Goal: Information Seeking & Learning: Check status

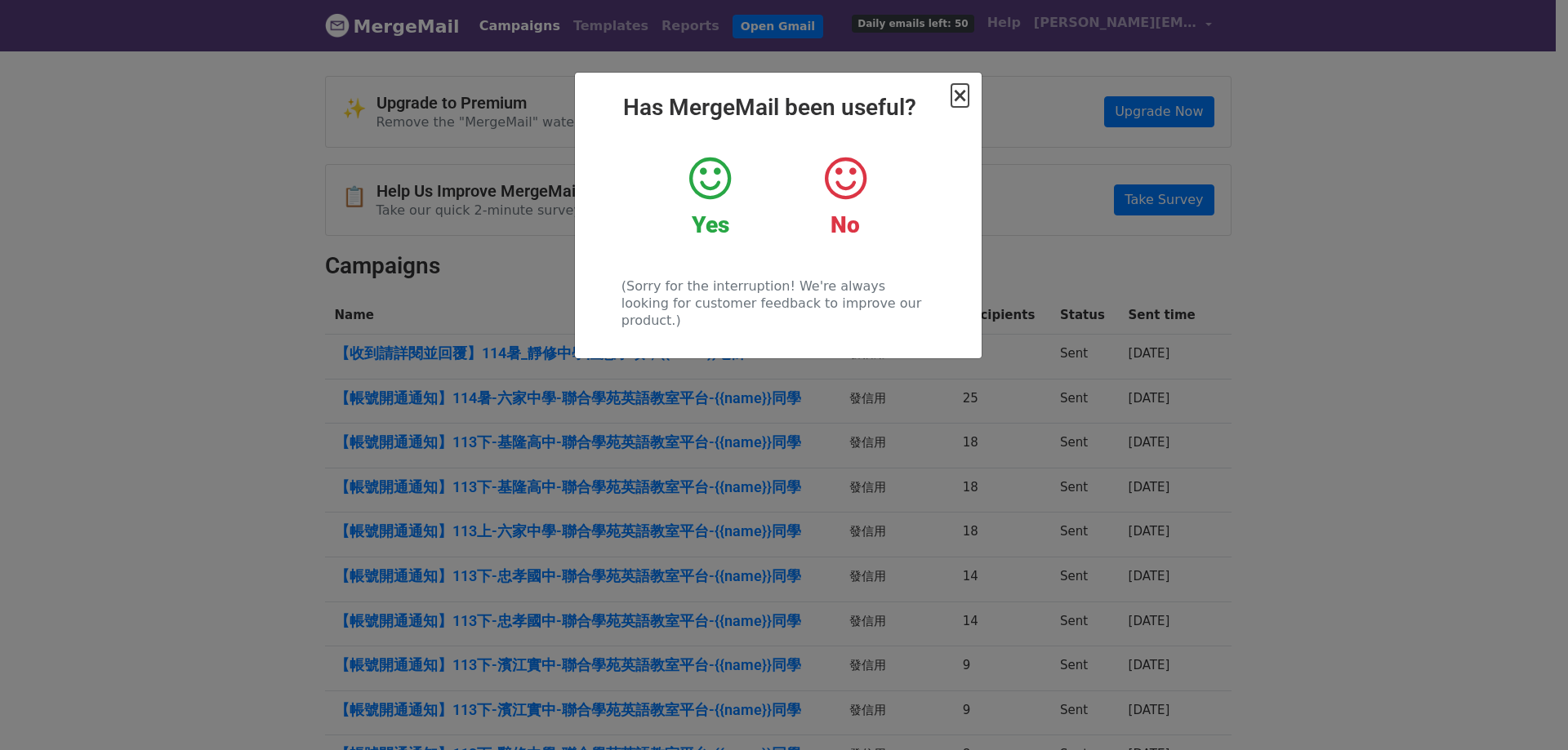
click at [960, 95] on span "×" at bounding box center [959, 95] width 16 height 23
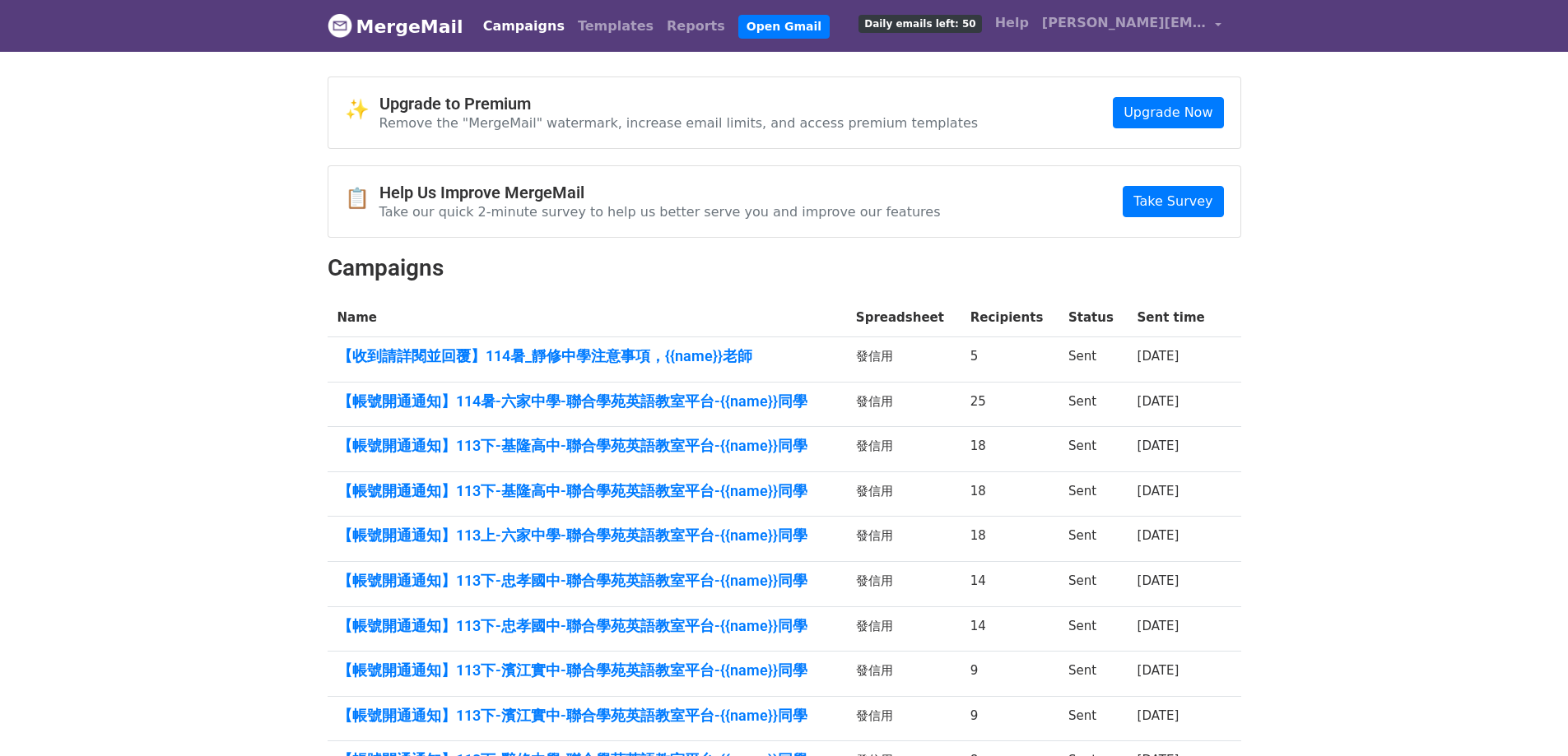
drag, startPoint x: 870, startPoint y: 403, endPoint x: 901, endPoint y: 412, distance: 32.3
click at [901, 412] on td "發信用" at bounding box center [903, 404] width 114 height 46
click at [896, 422] on td "發信用" at bounding box center [903, 404] width 114 height 46
click at [639, 359] on link "【收到請詳閱並回覆】114暑_靜修中學注意事項，{{name}}老師" at bounding box center [587, 356] width 498 height 18
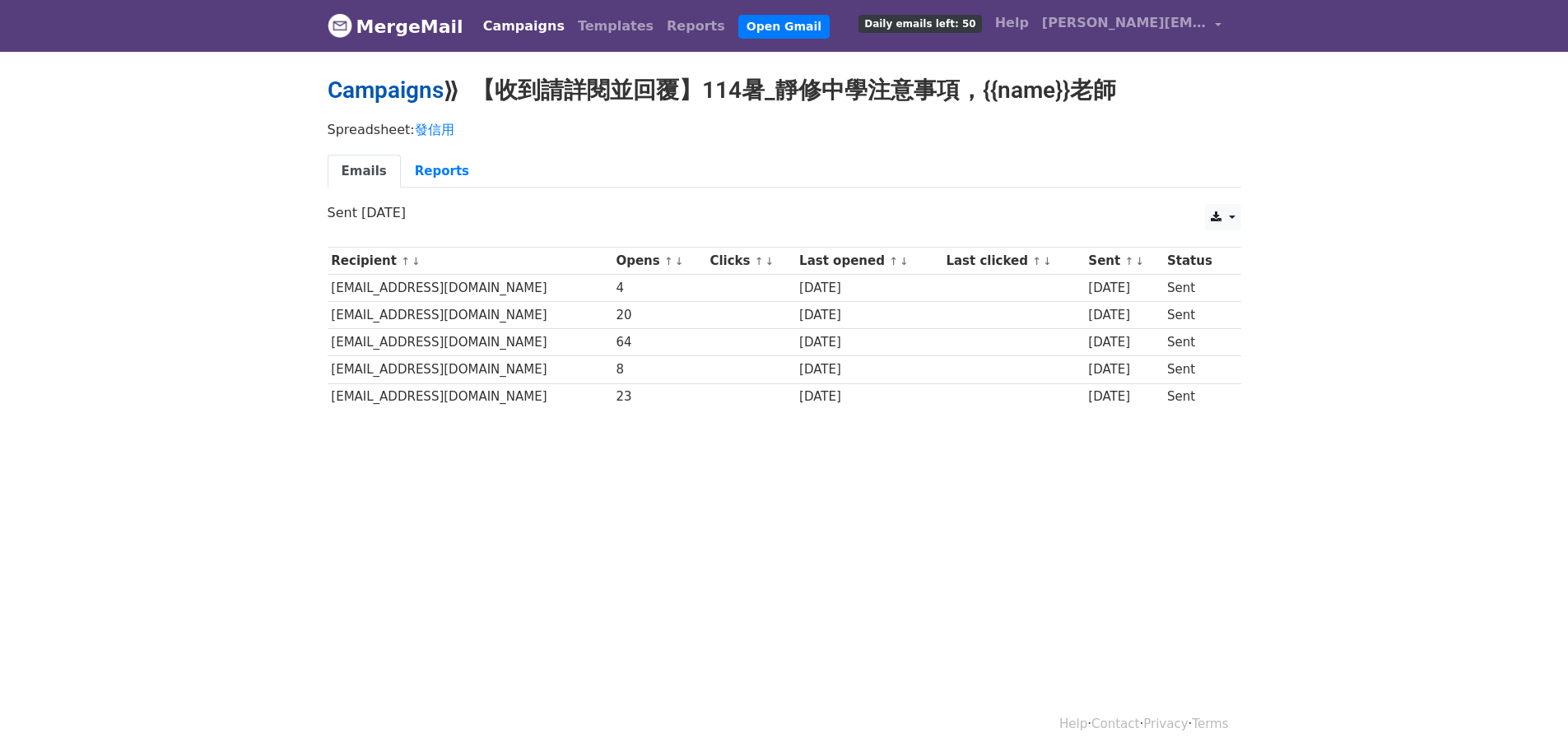
click at [419, 88] on link "Campaigns" at bounding box center [385, 90] width 116 height 27
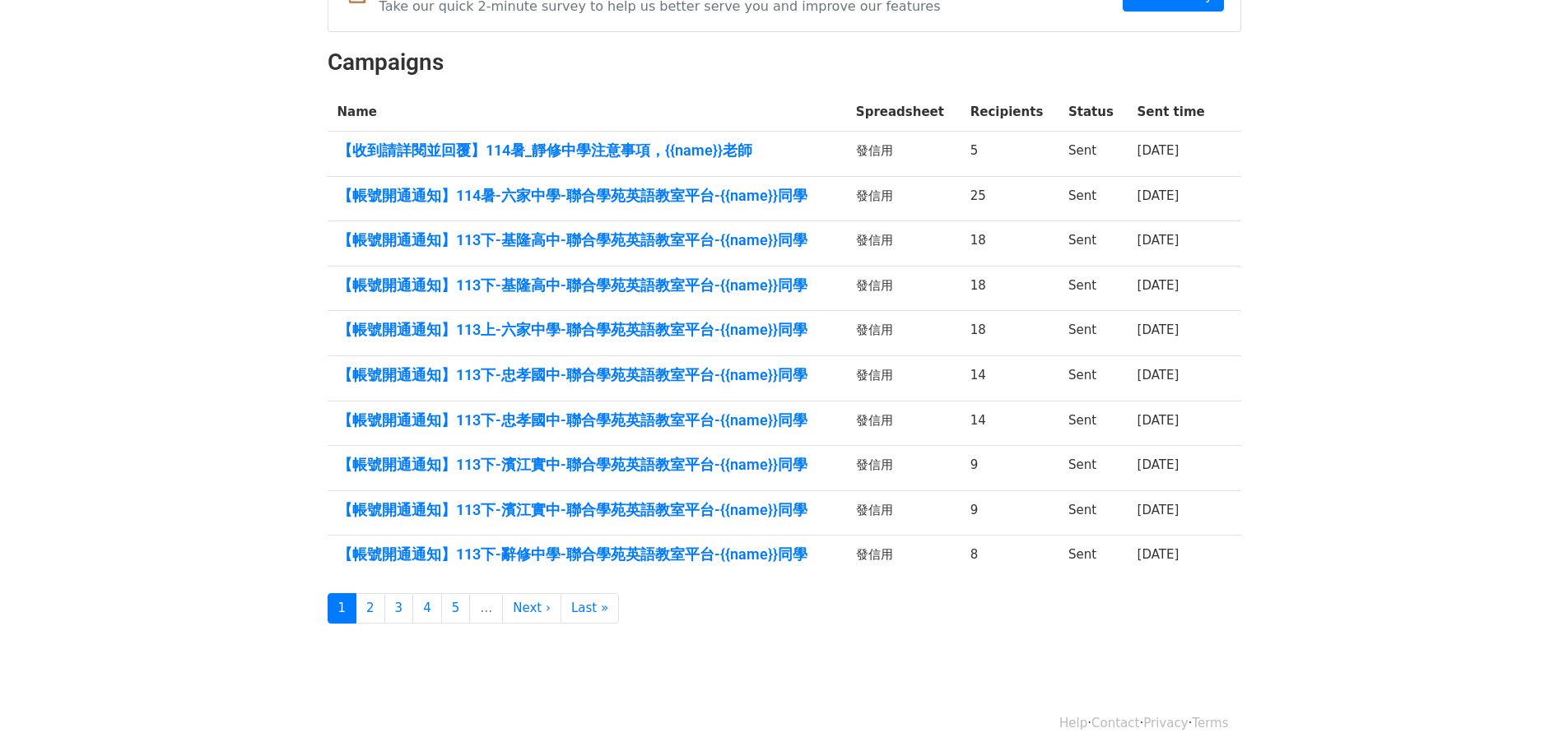
scroll to position [205, 0]
click at [695, 245] on link "【帳號開通通知】113下-基隆高中-聯合學苑英語教室平台-{{name}}同學" at bounding box center [587, 240] width 498 height 18
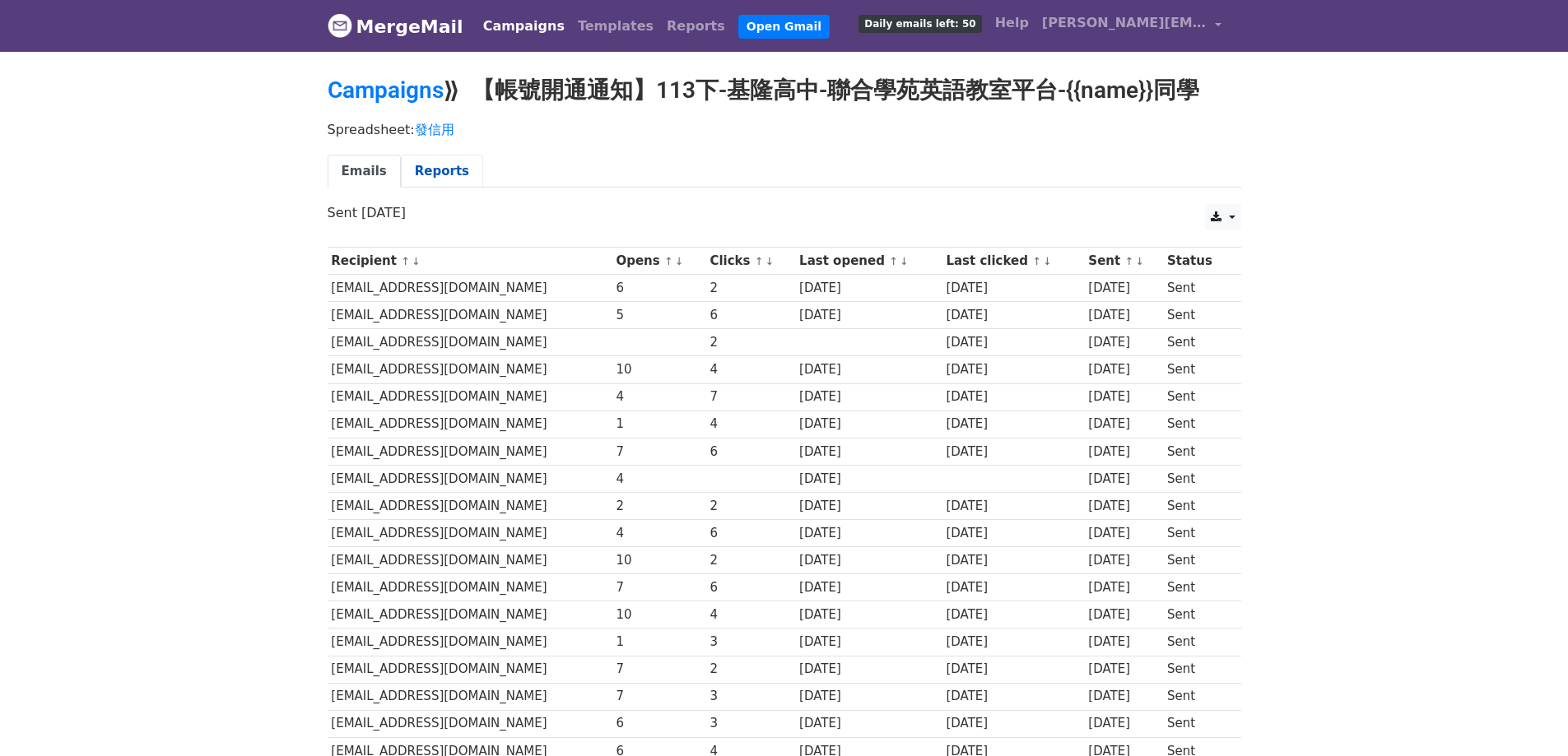
click at [419, 173] on link "Reports" at bounding box center [442, 171] width 82 height 34
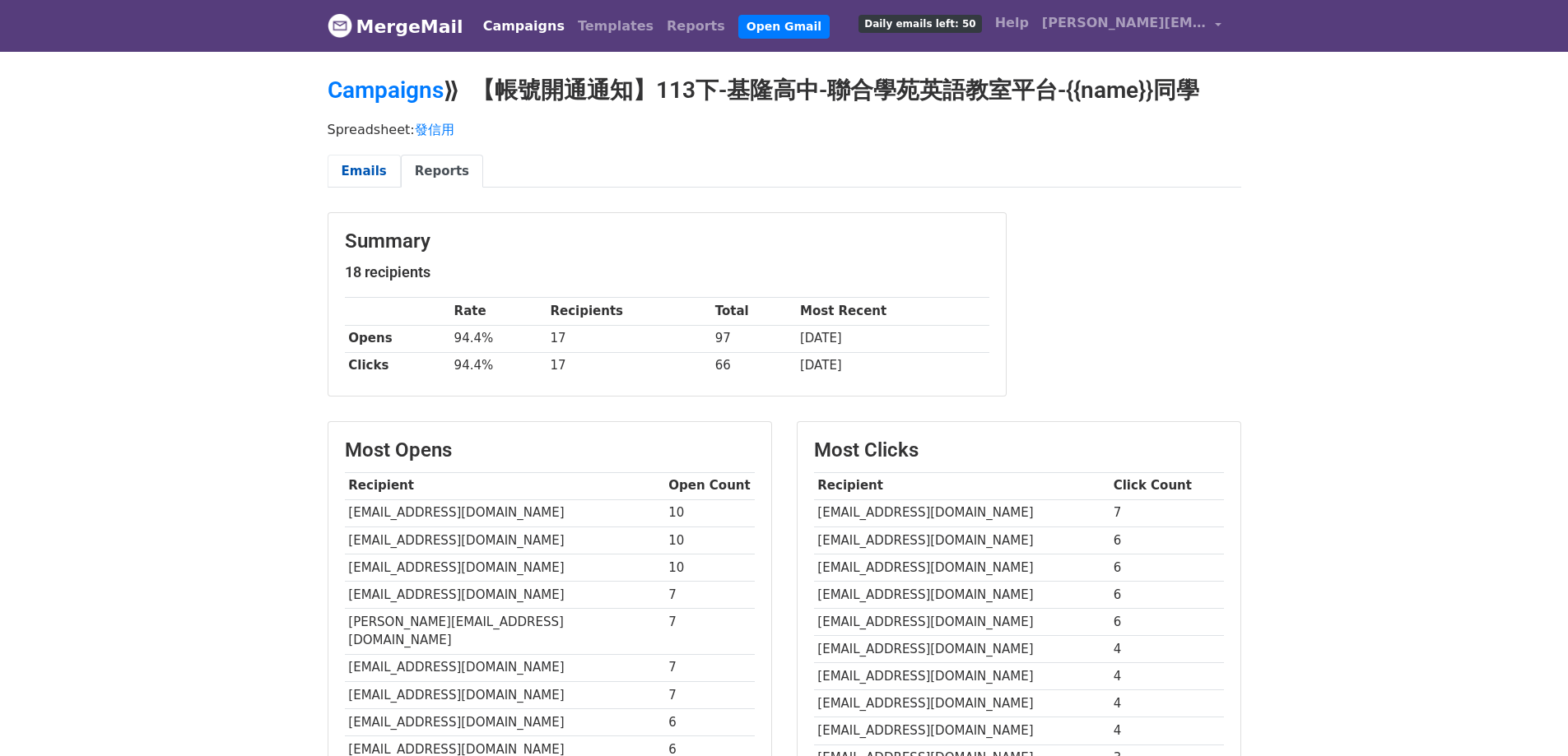
click at [369, 166] on link "Emails" at bounding box center [363, 171] width 73 height 34
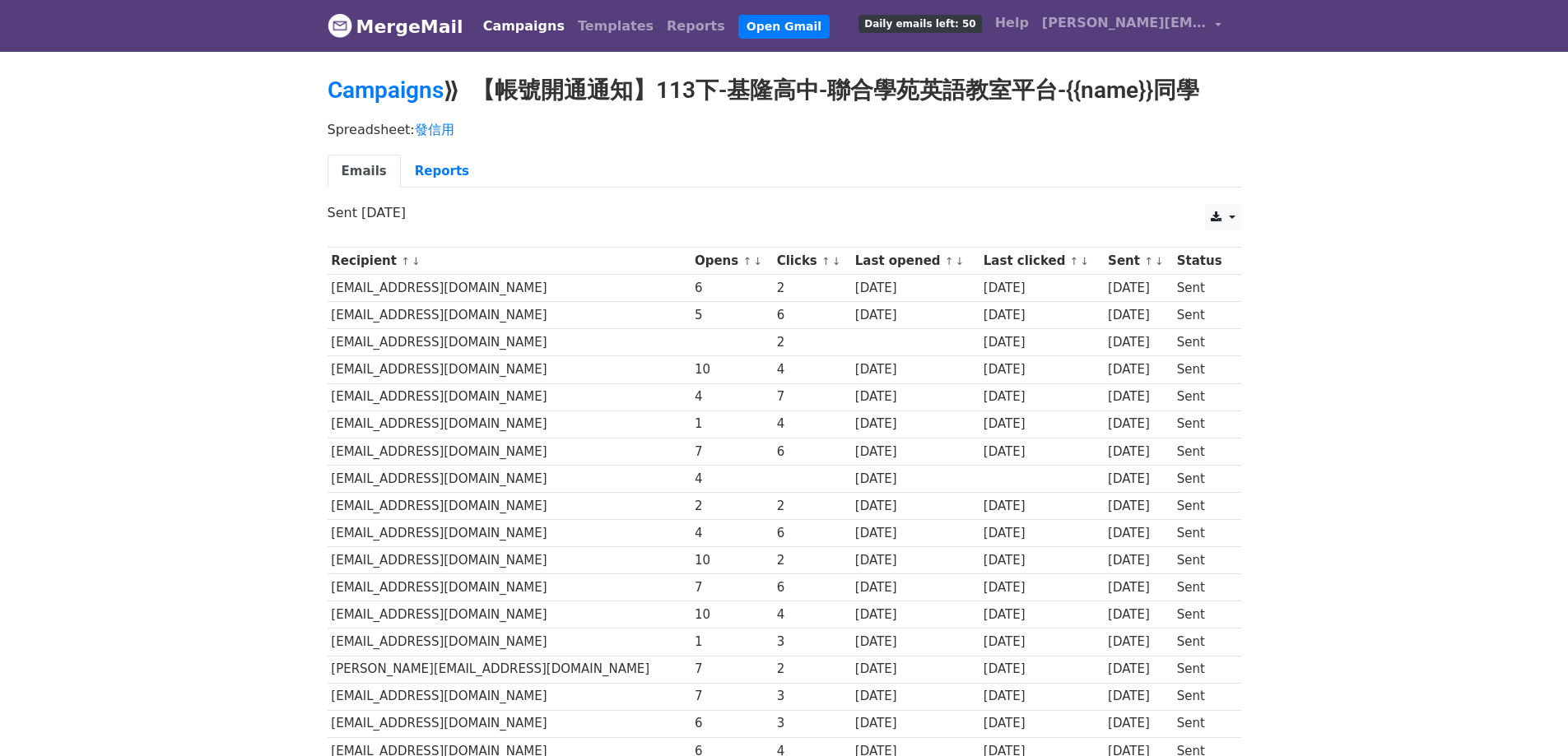
click at [411, 113] on div "Spreadsheet: 發信用 Emails Reports" at bounding box center [784, 158] width 938 height 92
click at [412, 97] on link "Campaigns" at bounding box center [385, 90] width 116 height 27
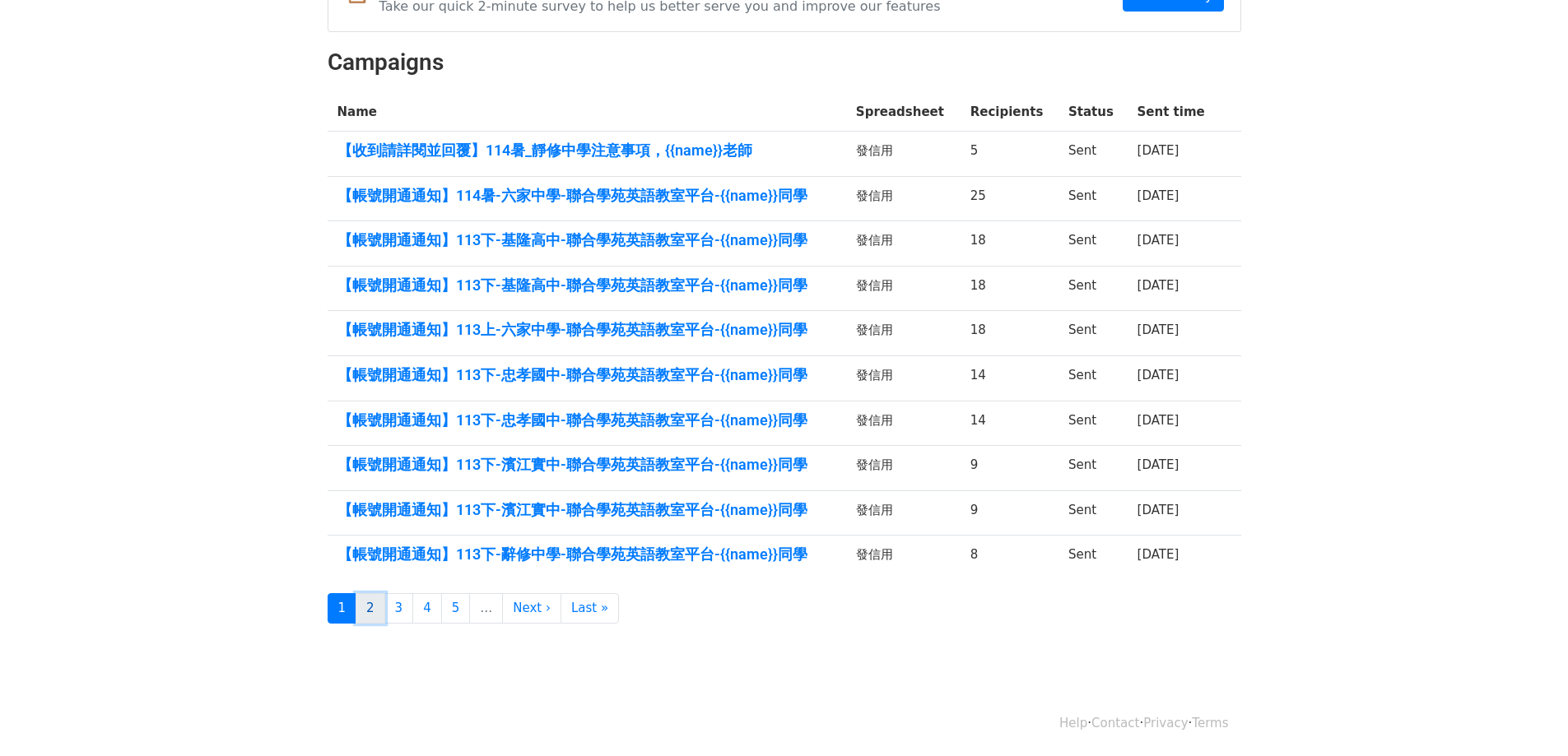
click at [371, 607] on link "2" at bounding box center [370, 608] width 29 height 30
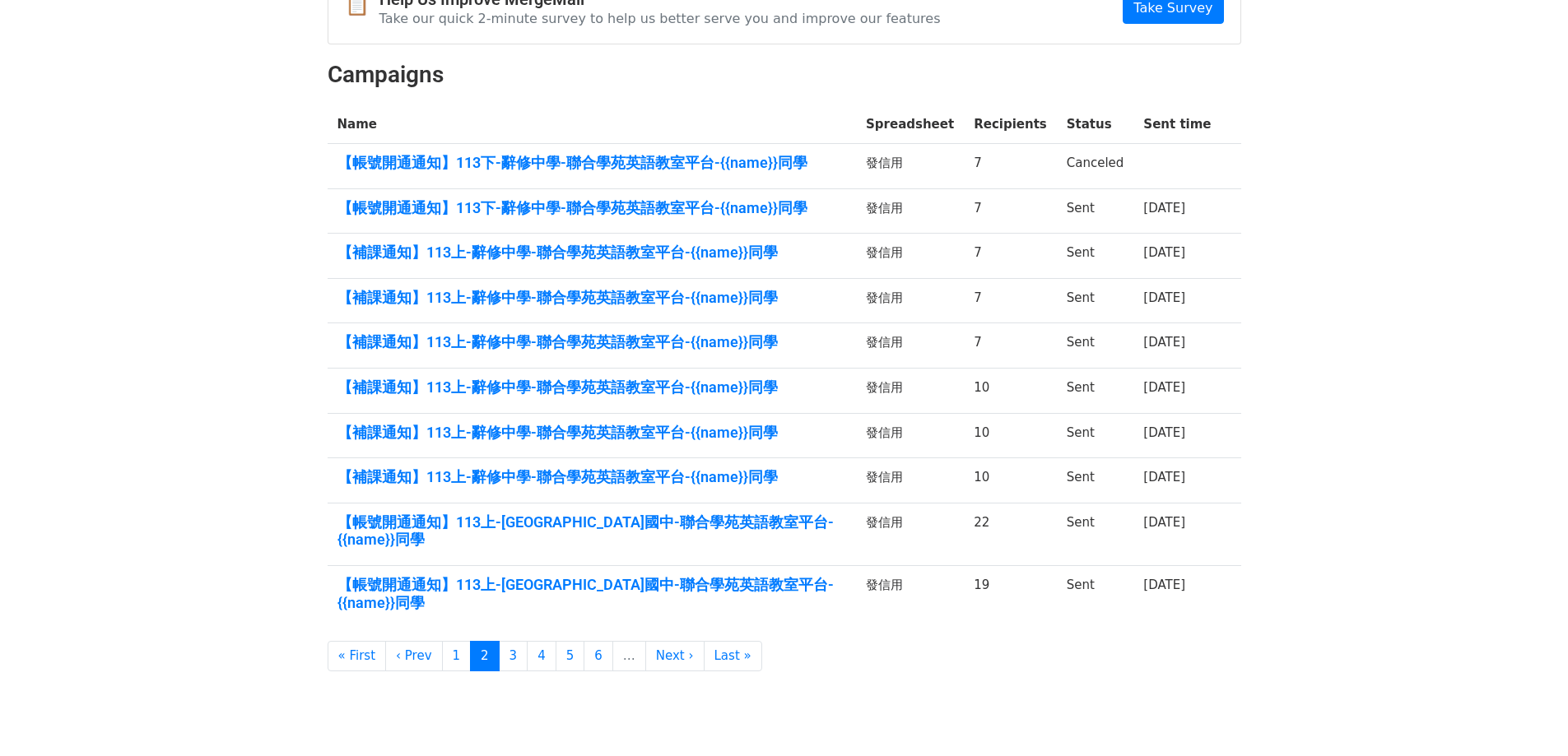
scroll to position [205, 0]
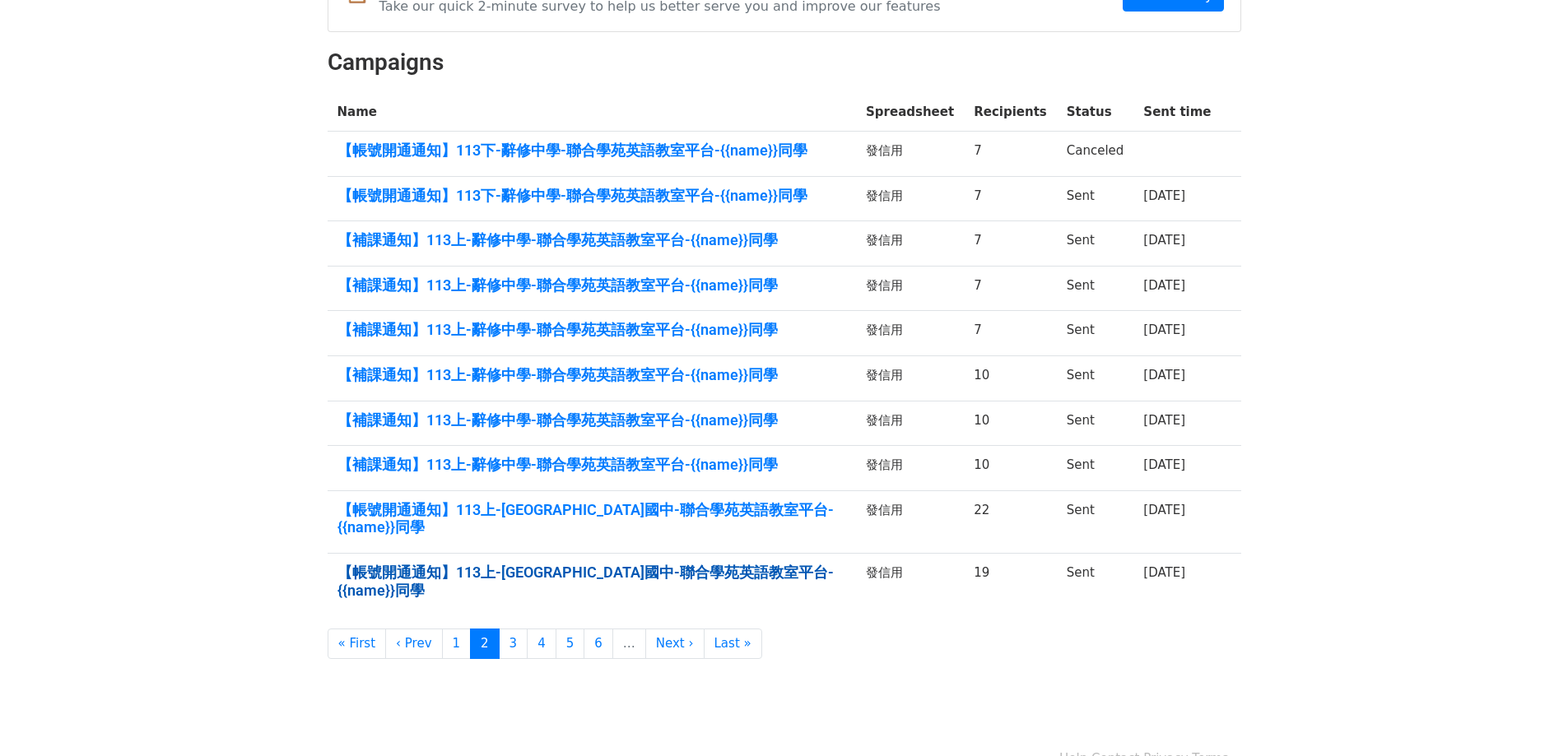
click at [698, 564] on link "【帳號開通通知】113上-[GEOGRAPHIC_DATA]國中-聯合學苑英語教室平台-{{name}}同學" at bounding box center [592, 581] width 509 height 35
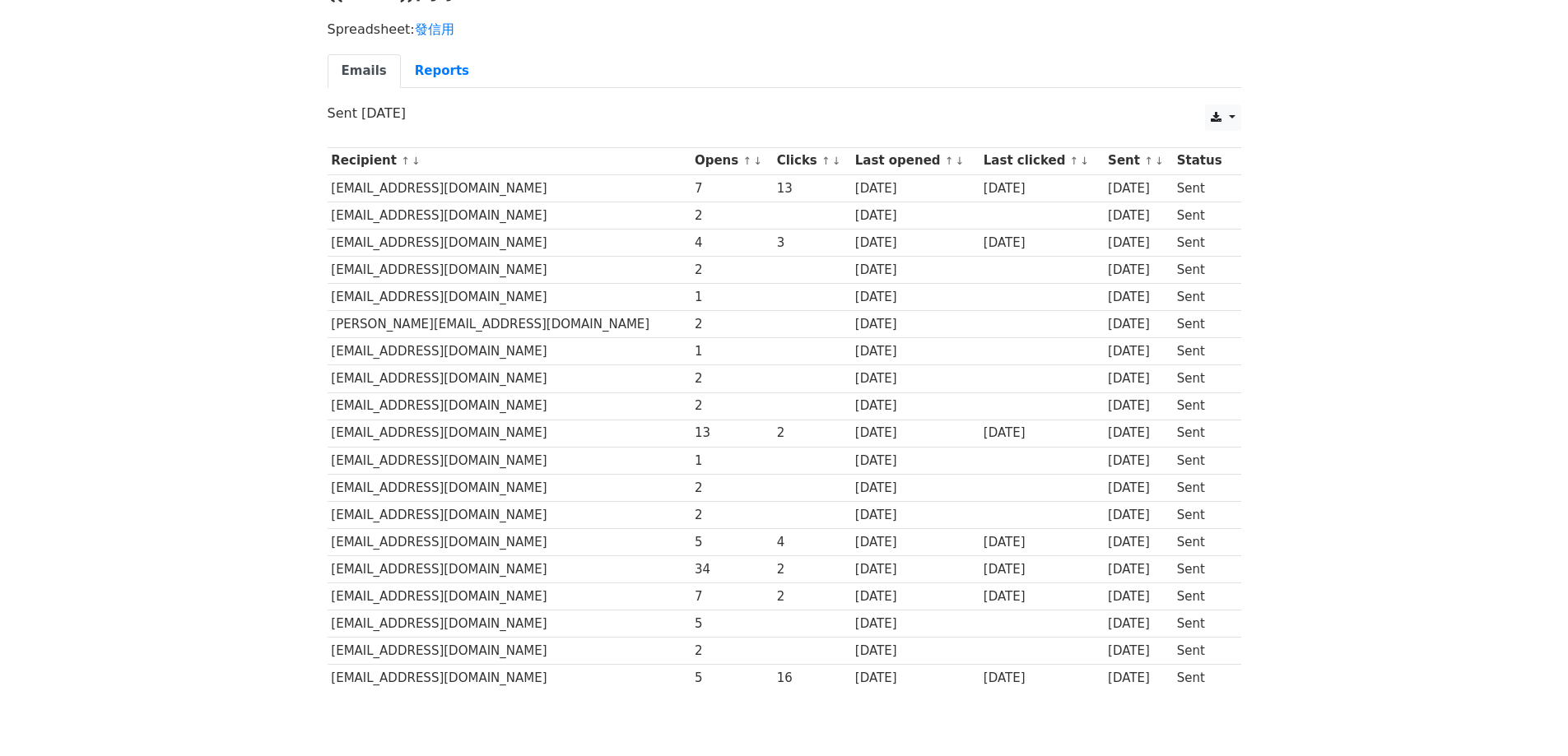
scroll to position [165, 0]
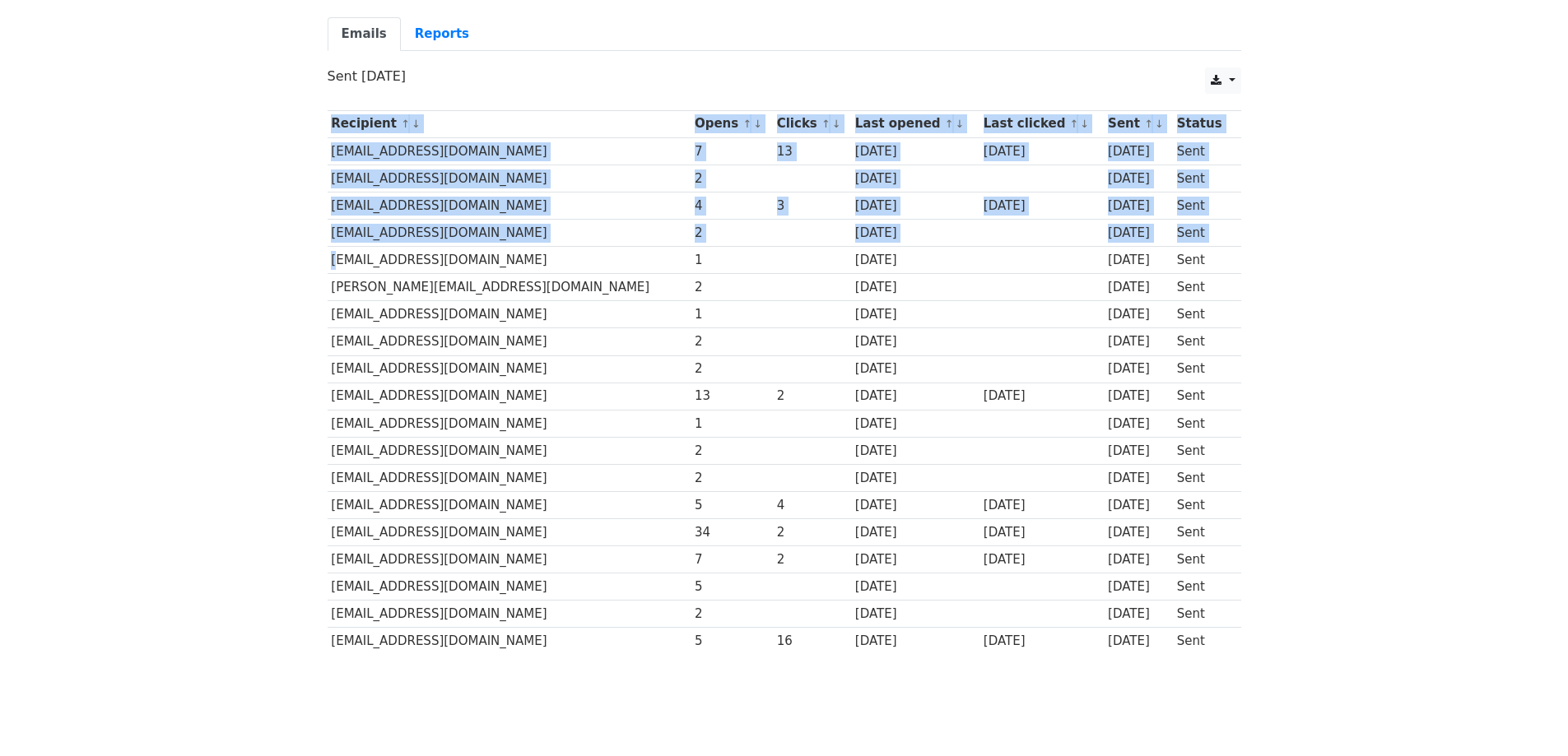
drag, startPoint x: 329, startPoint y: 235, endPoint x: 1260, endPoint y: 235, distance: 931.0
click at [1260, 235] on body "MergeMail Campaigns Templates Reports Open Gmail Daily emails left: 50 Help jul…" at bounding box center [784, 284] width 1568 height 899
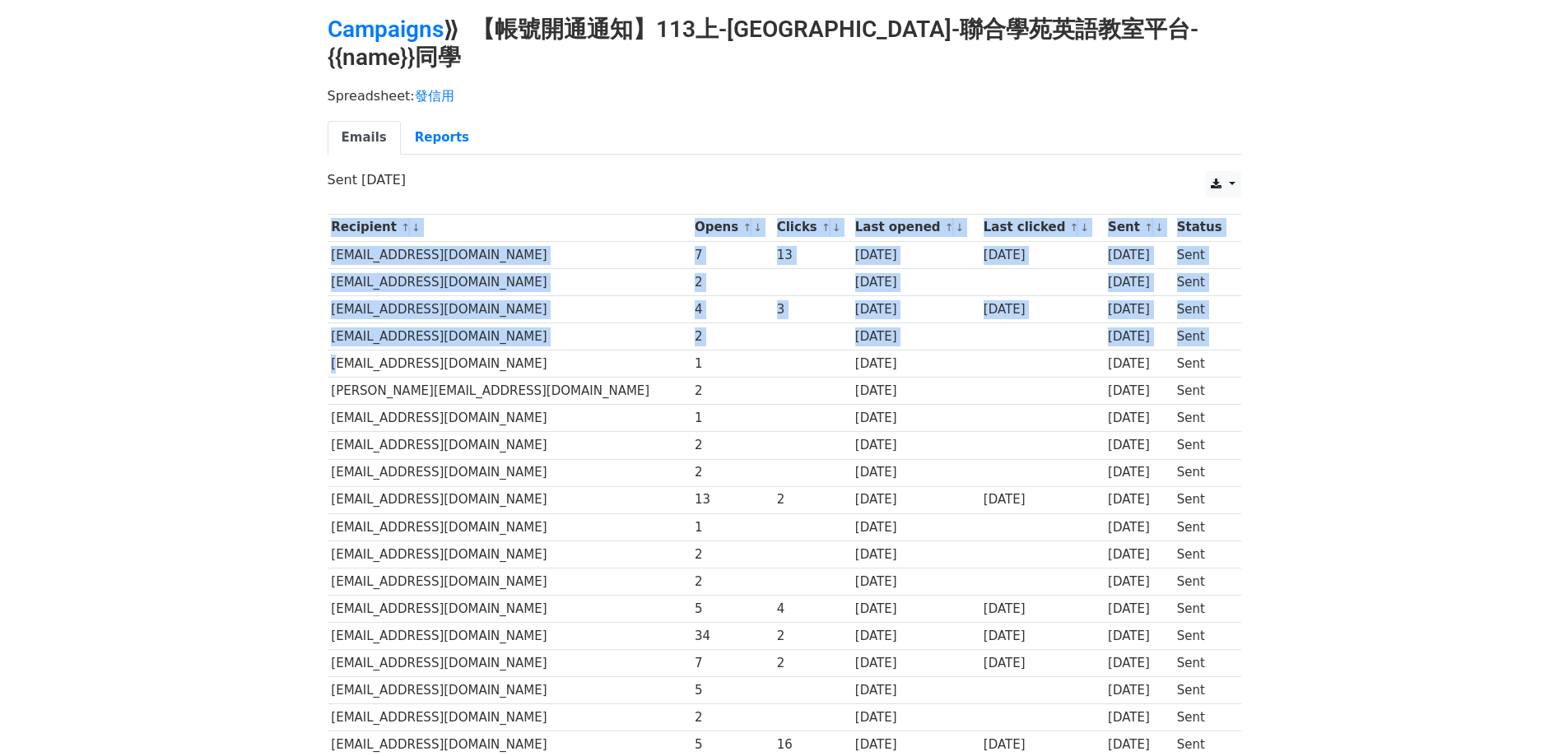
scroll to position [0, 0]
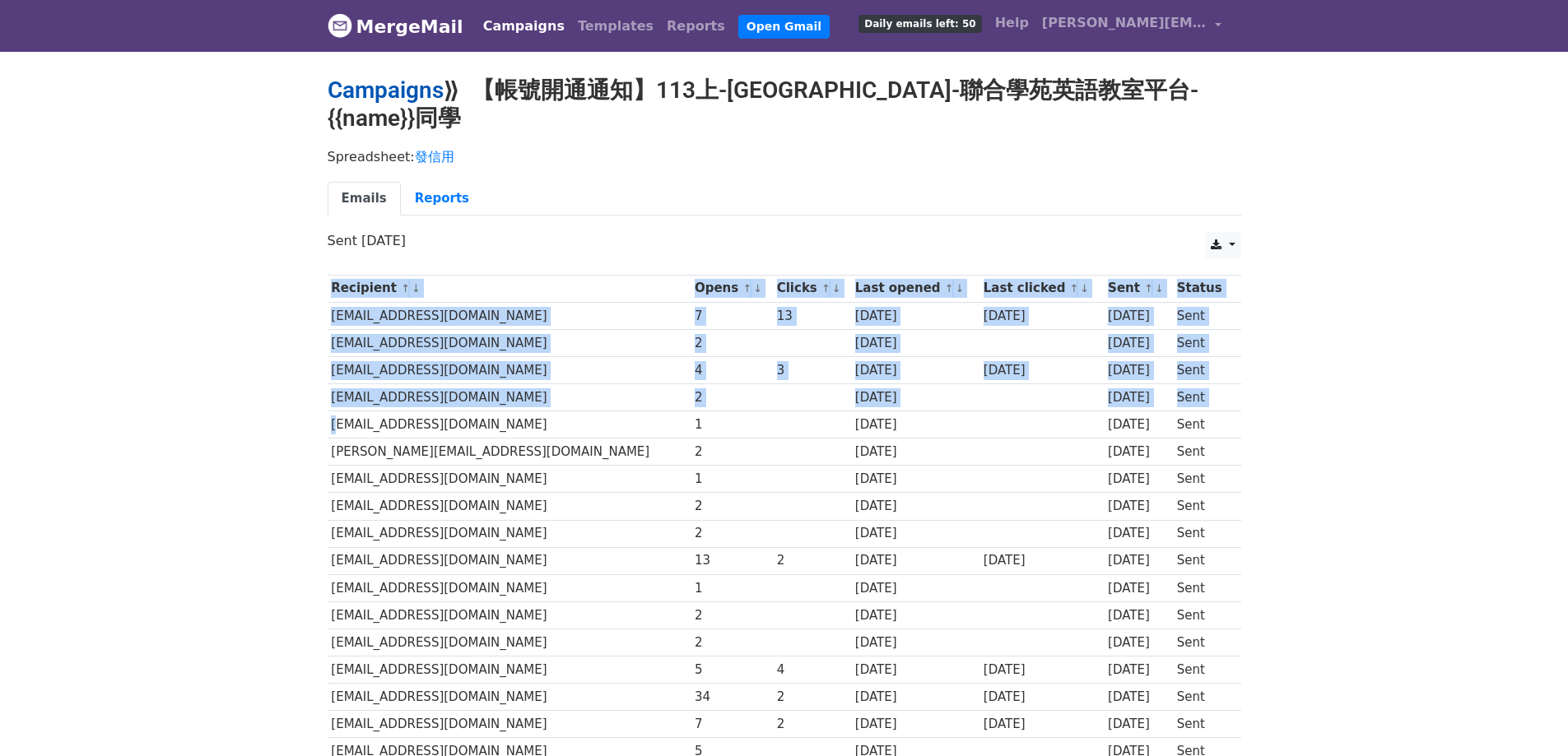
click at [419, 91] on link "Campaigns" at bounding box center [385, 90] width 116 height 27
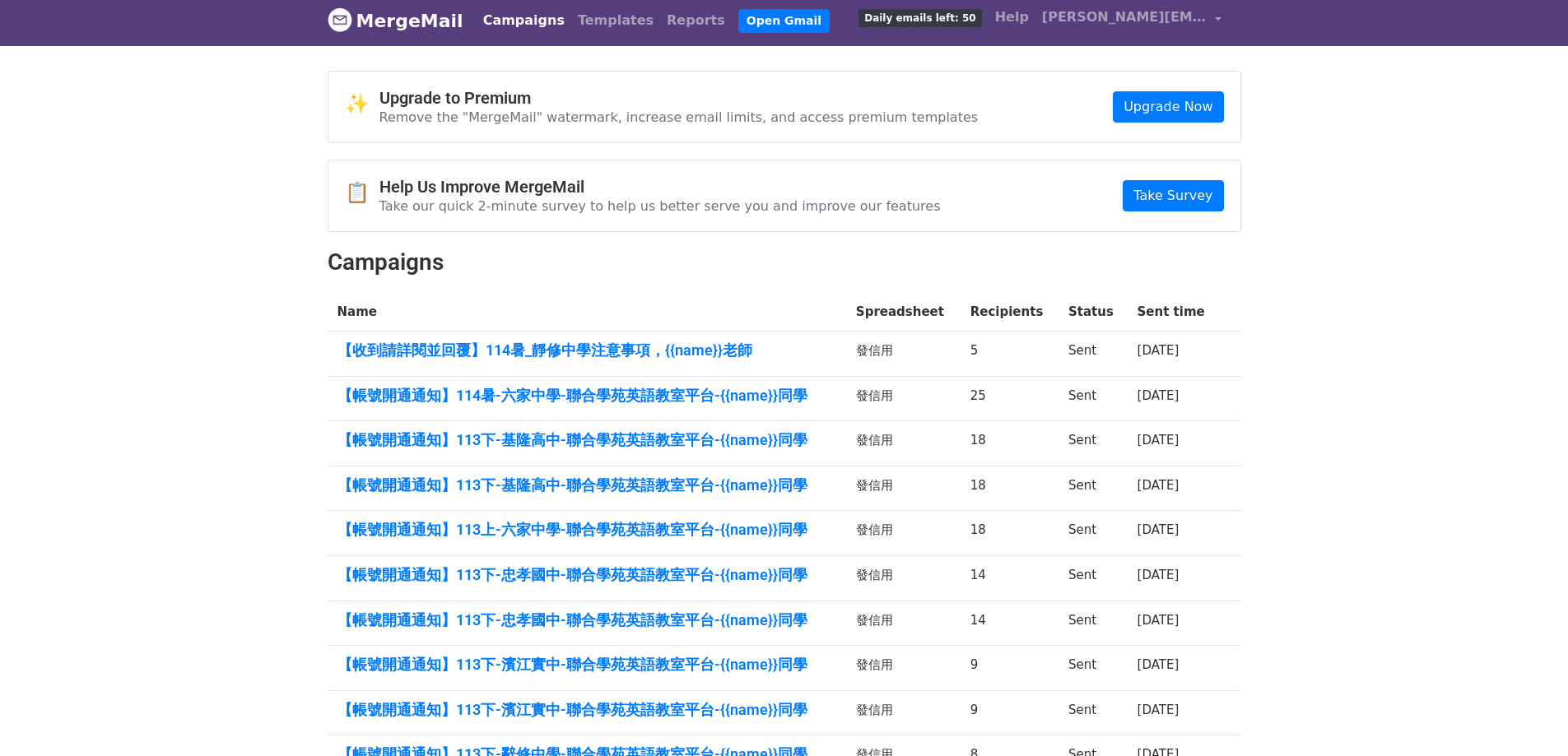
scroll to position [205, 0]
